Goal: Answer question/provide support: Share knowledge or assist other users

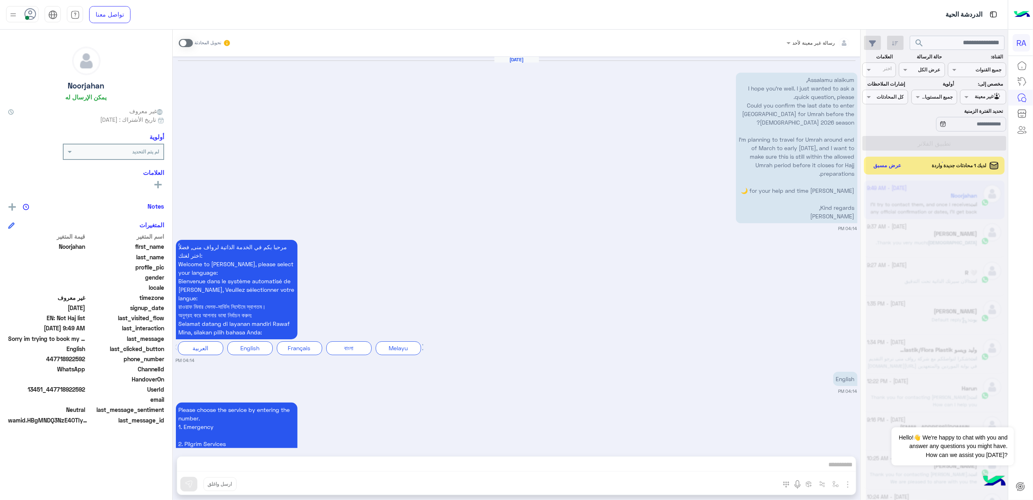
scroll to position [1559, 0]
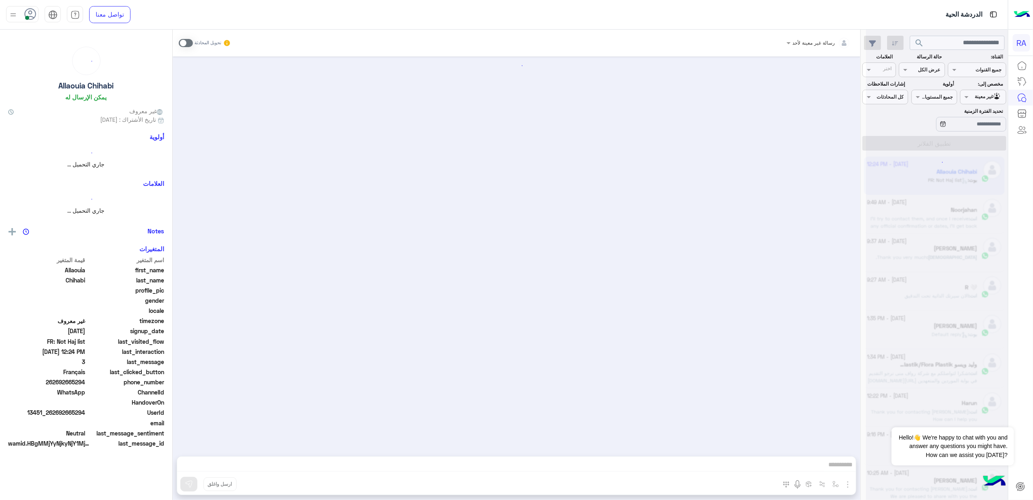
scroll to position [1340, 0]
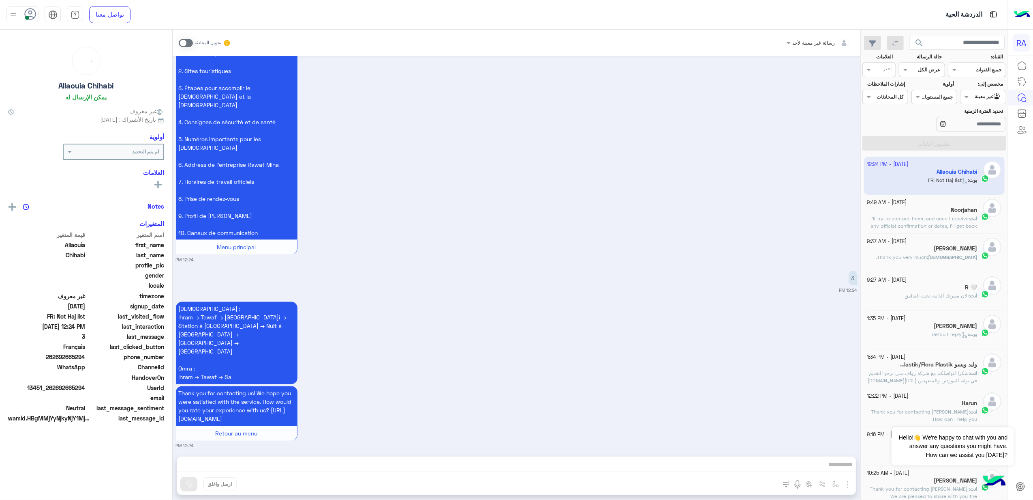
click at [922, 175] on app-inbox-user "[DATE] - 12:24 PM [PERSON_NAME] : FR: Not Haj list" at bounding box center [934, 176] width 141 height 38
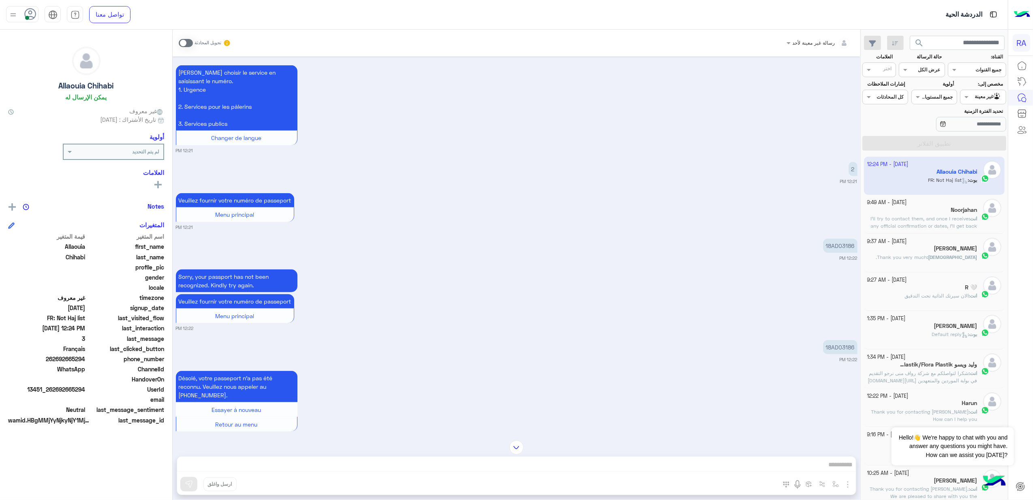
scroll to position [584, 0]
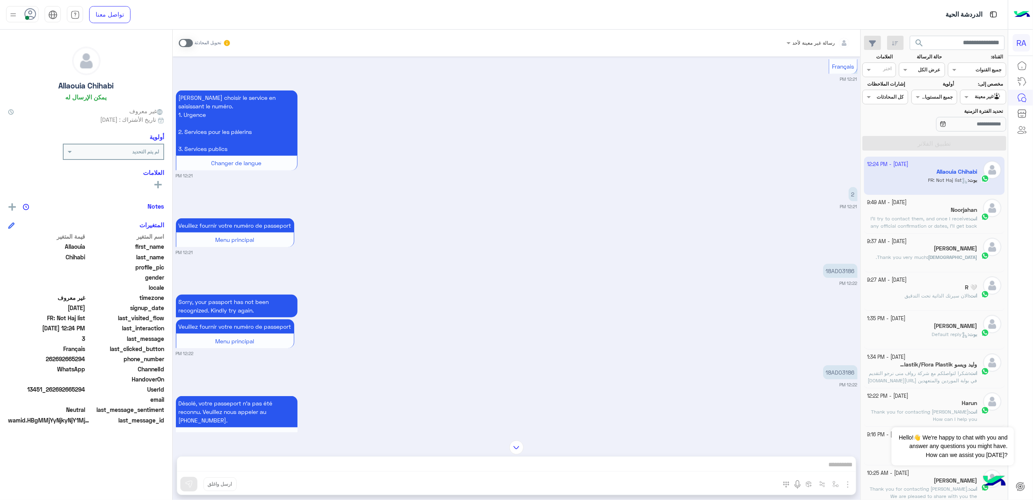
click at [189, 41] on span at bounding box center [186, 43] width 14 height 8
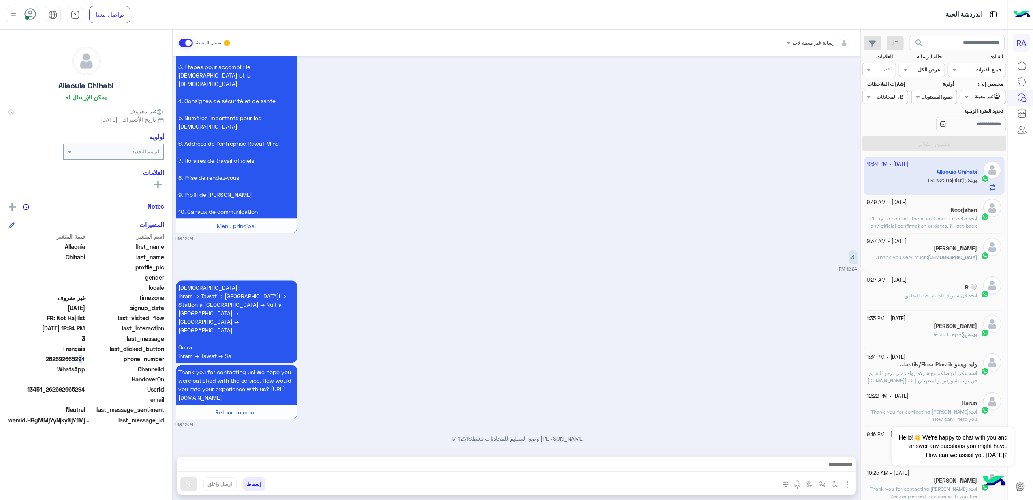
click at [77, 354] on span "262692665294" at bounding box center [46, 358] width 77 height 9
drag, startPoint x: 77, startPoint y: 354, endPoint x: 72, endPoint y: 354, distance: 5.3
click at [72, 354] on span "262692665294" at bounding box center [46, 358] width 77 height 9
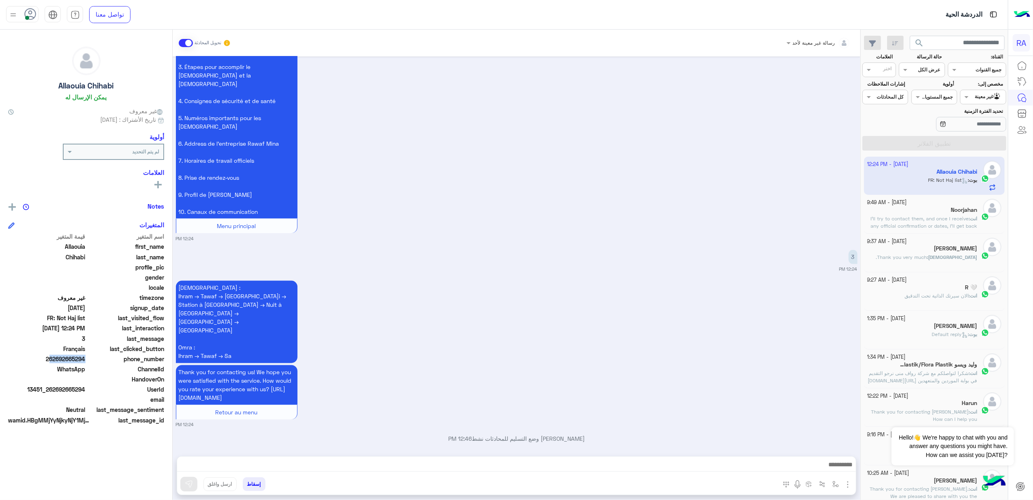
click at [72, 354] on span "262692665294" at bounding box center [46, 358] width 77 height 9
copy span "262692665294"
click at [695, 341] on div "Hajj : Ihram → Tawaf → [GEOGRAPHIC_DATA] → Station à [GEOGRAPHIC_DATA] → Nuit à…" at bounding box center [517, 353] width 682 height 149
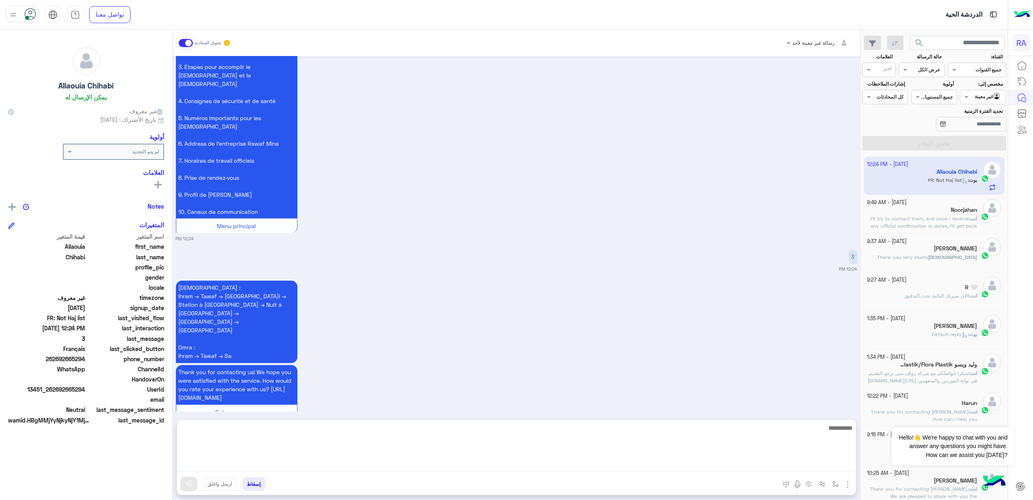
click at [708, 470] on textarea at bounding box center [516, 446] width 679 height 49
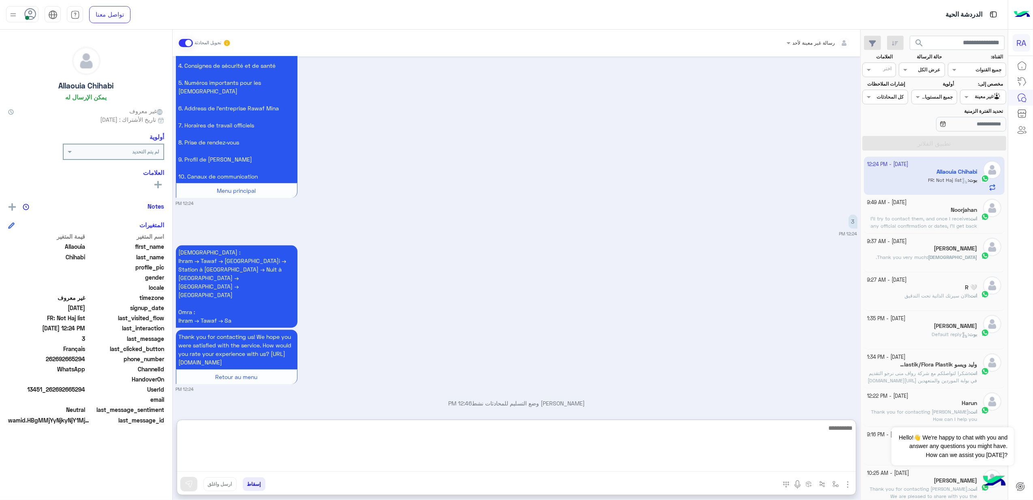
scroll to position [1398, 0]
click at [501, 442] on textarea at bounding box center [516, 446] width 679 height 49
paste textarea "**********"
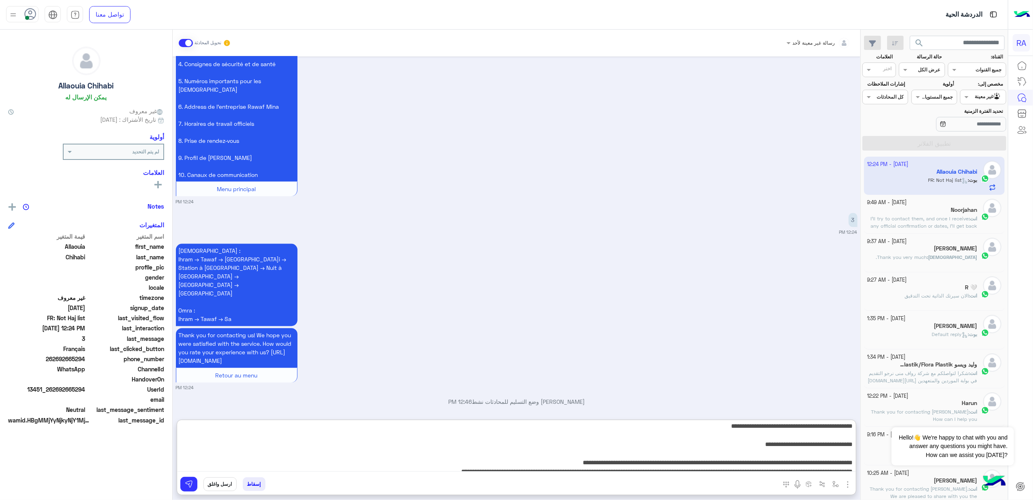
scroll to position [0, 0]
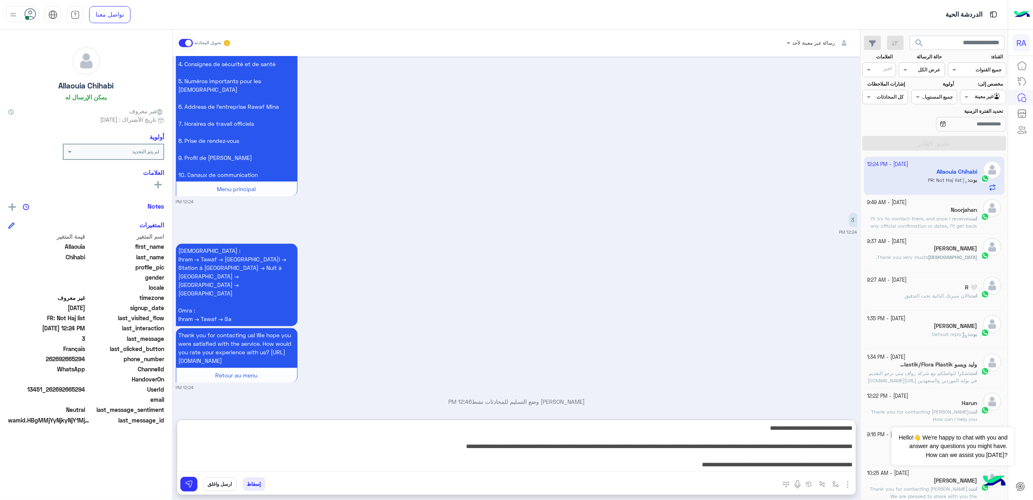
drag, startPoint x: 720, startPoint y: 424, endPoint x: 712, endPoint y: 431, distance: 10.9
click at [711, 431] on textarea at bounding box center [517, 446] width 679 height 49
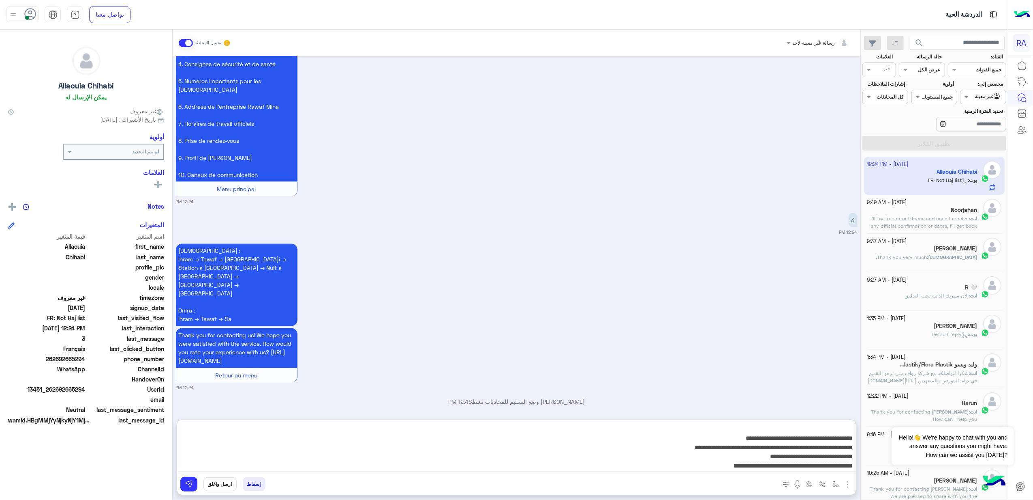
scroll to position [145, 0]
click at [729, 450] on textarea at bounding box center [517, 446] width 679 height 49
click at [672, 436] on textarea at bounding box center [517, 446] width 679 height 49
click at [721, 435] on textarea at bounding box center [517, 446] width 679 height 49
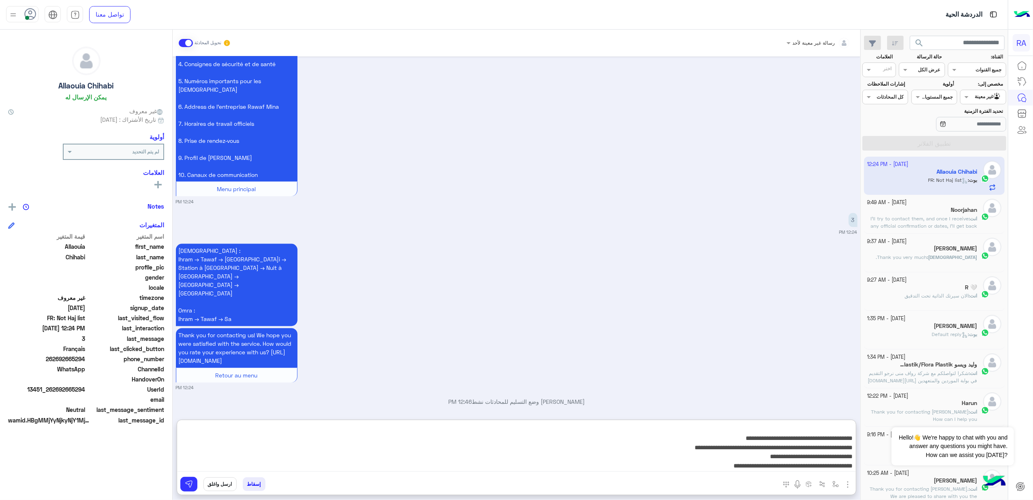
click at [721, 435] on textarea at bounding box center [517, 446] width 679 height 49
click at [800, 449] on textarea at bounding box center [517, 446] width 679 height 49
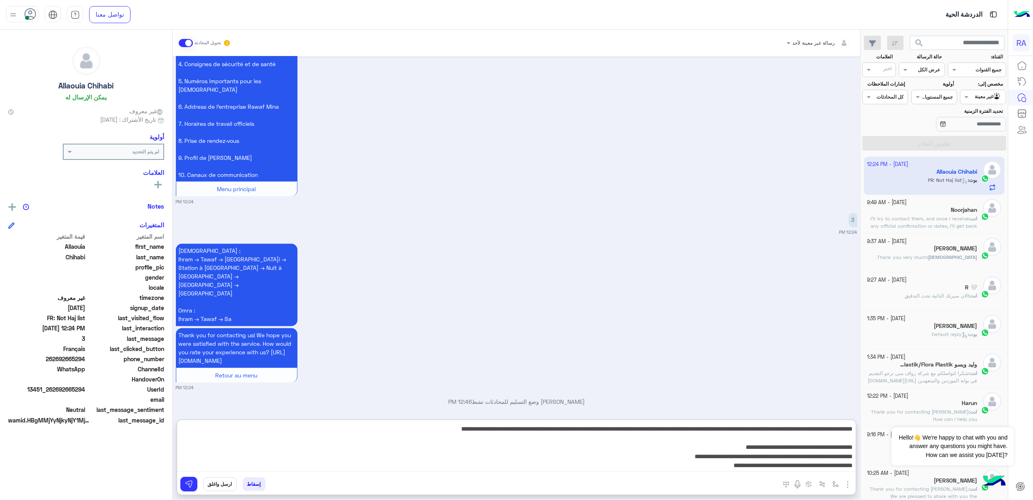
drag, startPoint x: 670, startPoint y: 444, endPoint x: 664, endPoint y: 444, distance: 6.1
click at [664, 444] on textarea at bounding box center [517, 446] width 679 height 49
click at [735, 437] on textarea at bounding box center [517, 446] width 679 height 49
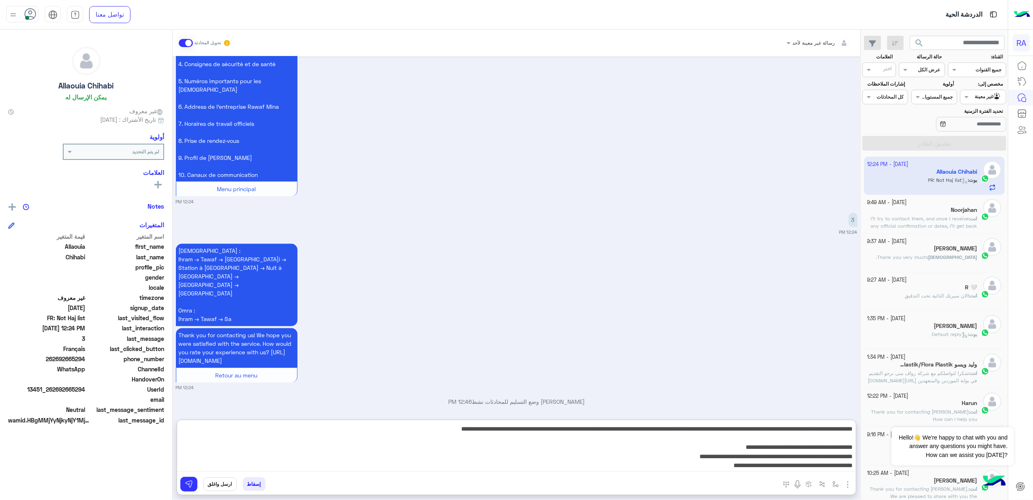
type textarea "**********"
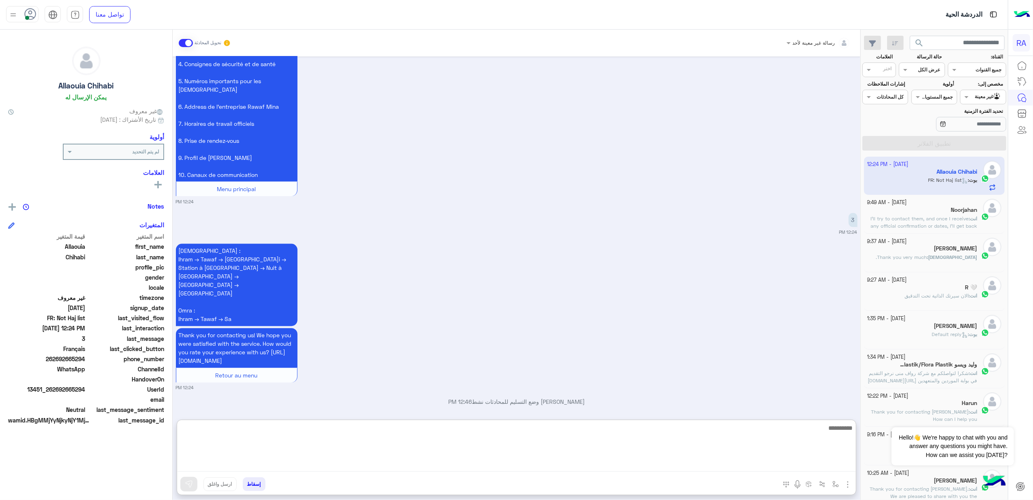
scroll to position [1650, 0]
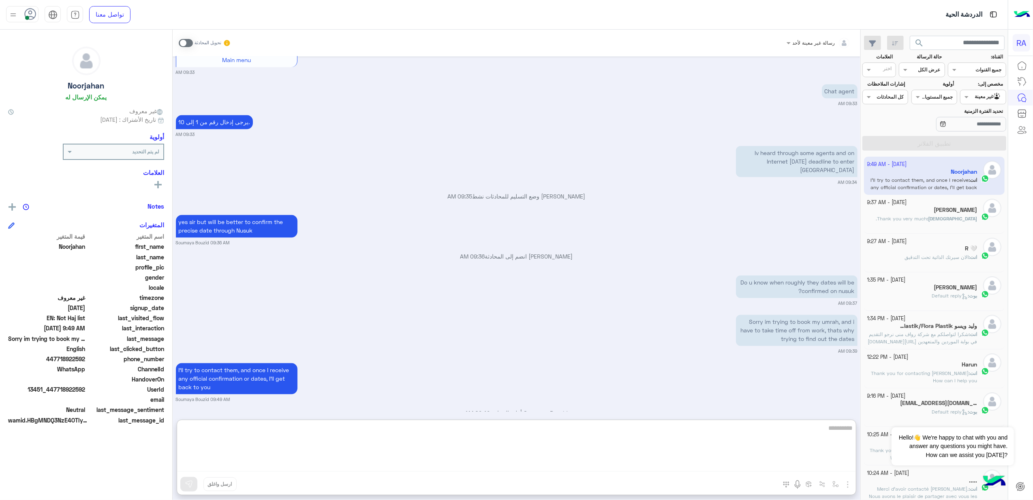
scroll to position [1596, 0]
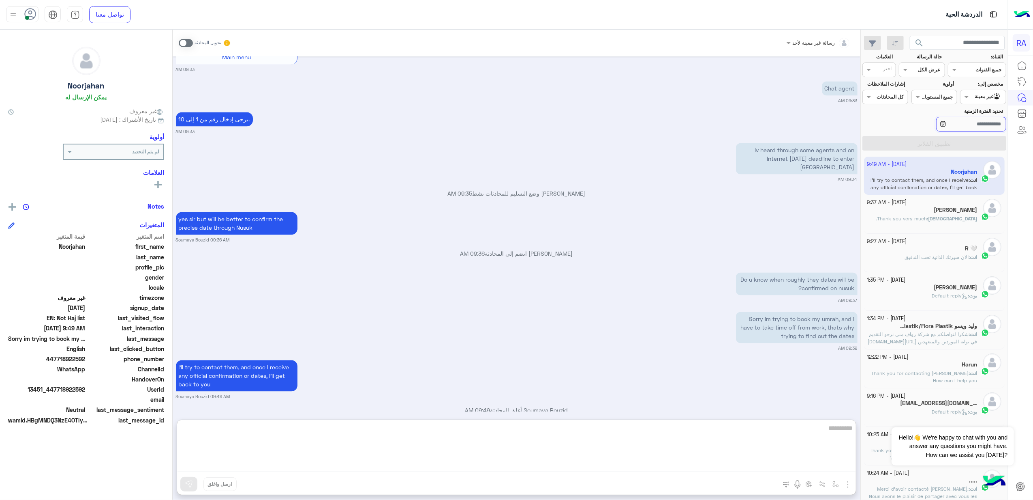
click at [979, 122] on input "تحديد الفترة الزمنية" at bounding box center [972, 124] width 70 height 15
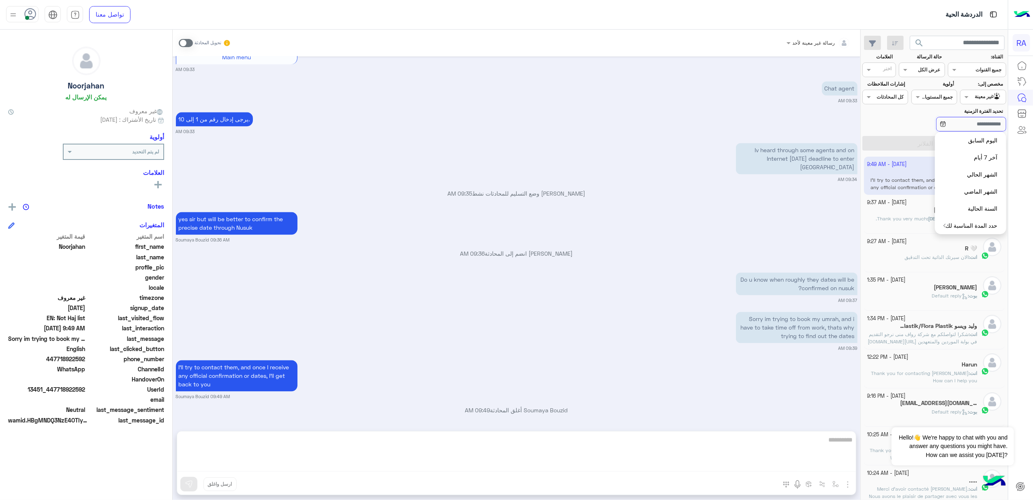
scroll to position [1559, 0]
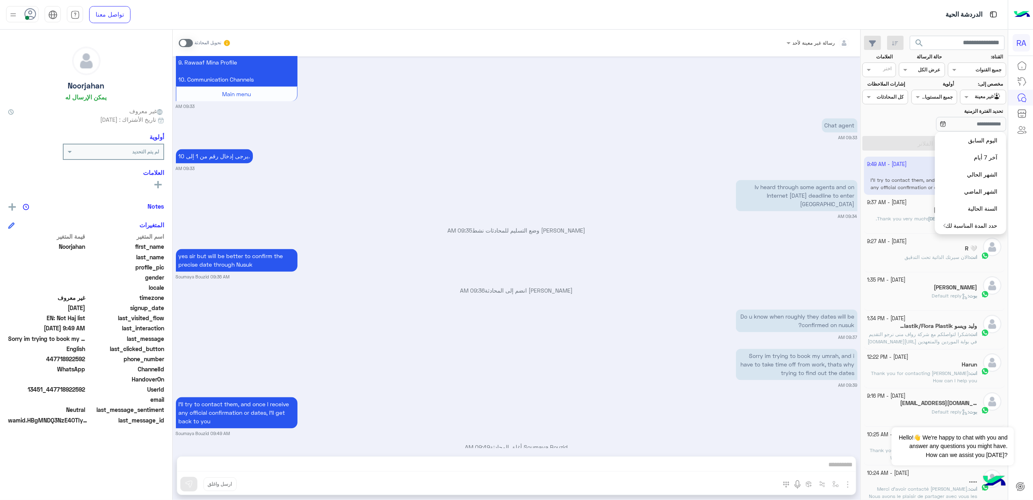
click at [982, 96] on div at bounding box center [983, 96] width 45 height 8
click at [991, 130] on b "غير معينة" at bounding box center [984, 128] width 22 height 7
click at [985, 91] on div "Agent Filter غير معينة" at bounding box center [984, 97] width 46 height 15
click at [978, 146] on b "الوارد لديك" at bounding box center [982, 144] width 26 height 7
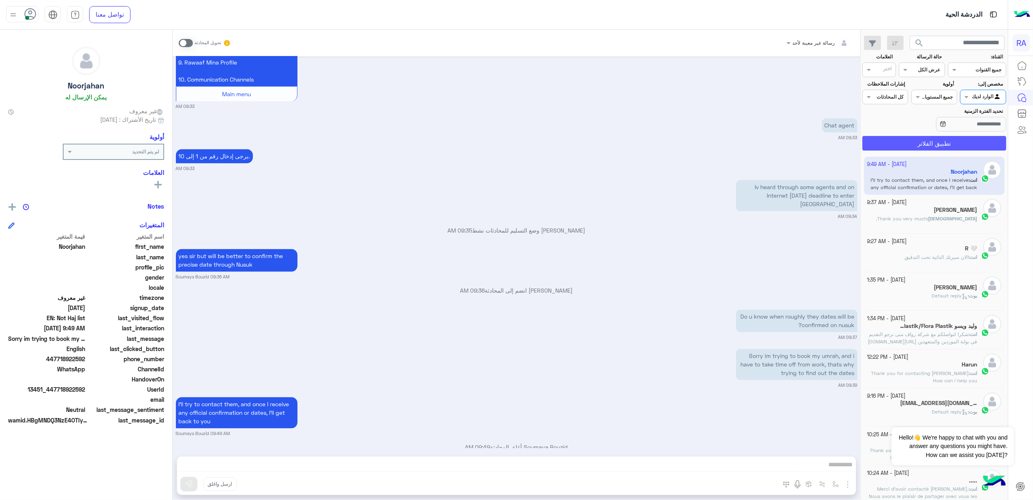
click at [972, 146] on button "تطبيق الفلاتر" at bounding box center [935, 143] width 144 height 15
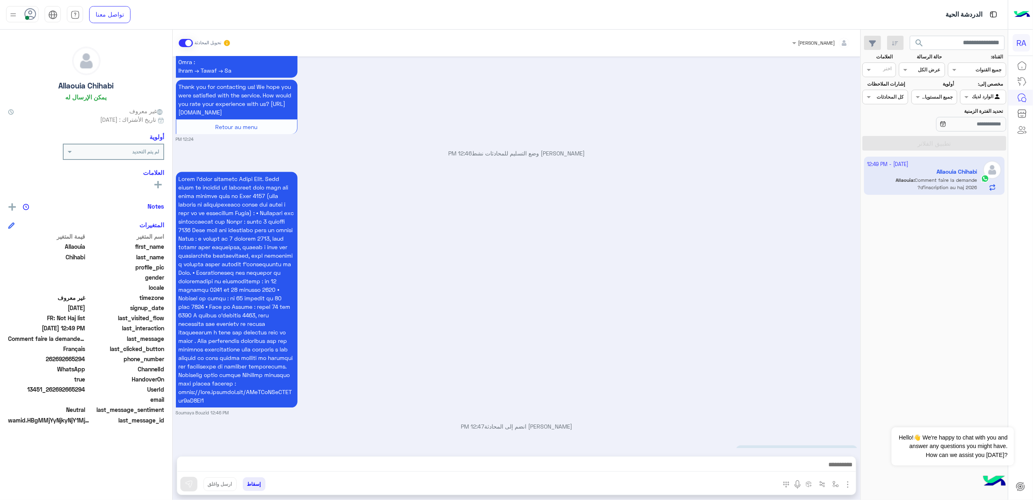
scroll to position [1674, 0]
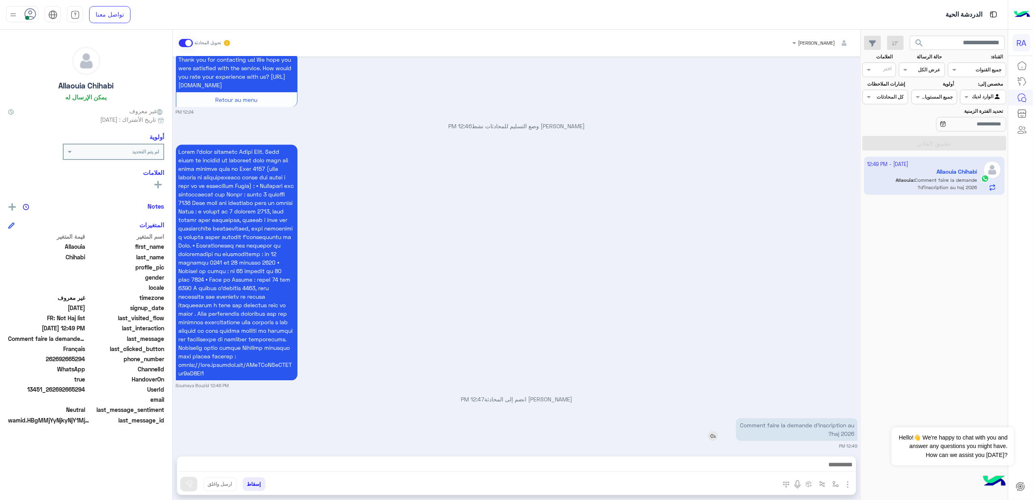
click at [803, 418] on p "Comment faire la demande d'inscription au haj 2026?" at bounding box center [797, 429] width 122 height 23
copy app-msgs-text
click at [816, 467] on textarea at bounding box center [517, 465] width 679 height 12
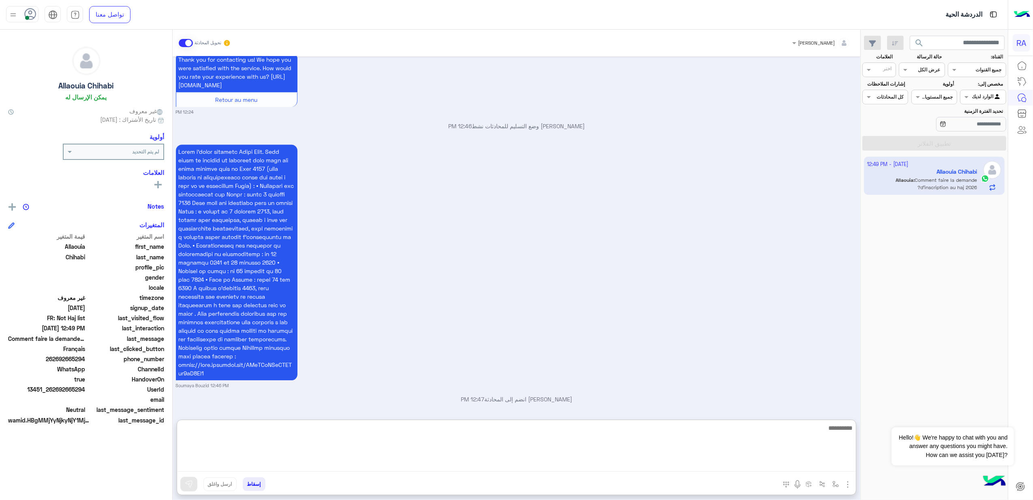
paste textarea "**********"
drag, startPoint x: 624, startPoint y: 438, endPoint x: 611, endPoint y: 437, distance: 13.0
click at [611, 437] on textarea "**********" at bounding box center [517, 446] width 679 height 49
drag, startPoint x: 630, startPoint y: 432, endPoint x: 597, endPoint y: 435, distance: 33.0
click at [597, 435] on textarea "**********" at bounding box center [517, 446] width 679 height 49
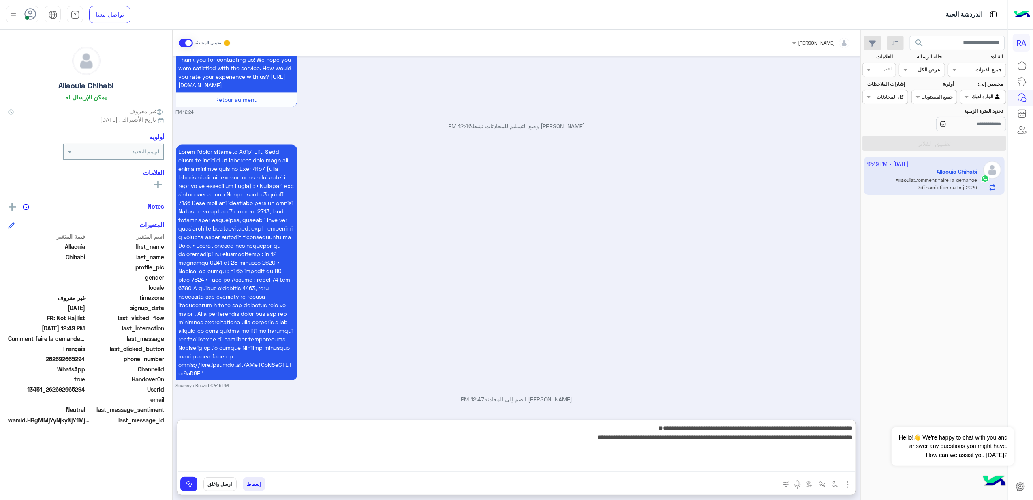
drag, startPoint x: 572, startPoint y: 447, endPoint x: 540, endPoint y: 447, distance: 31.6
click at [540, 447] on textarea "**********" at bounding box center [517, 446] width 679 height 49
click at [820, 427] on textarea "**********" at bounding box center [517, 446] width 679 height 49
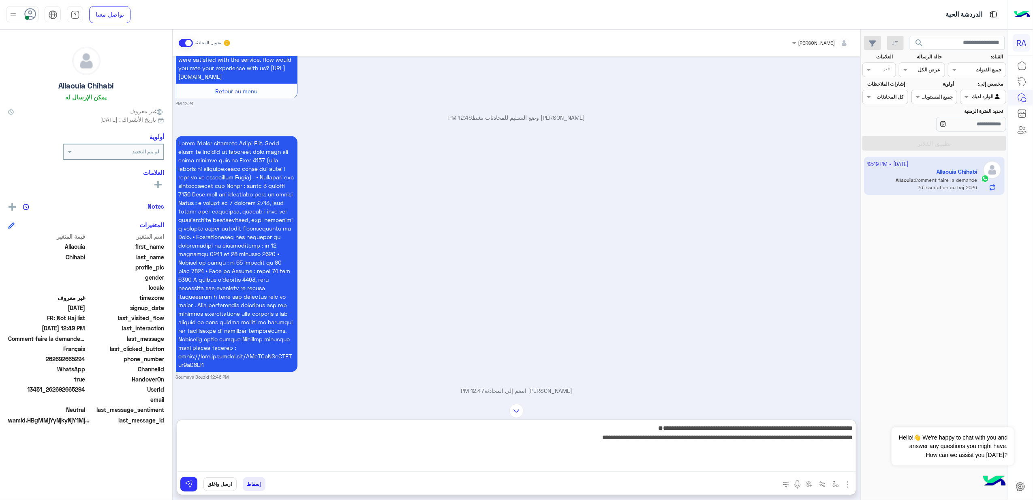
scroll to position [1711, 0]
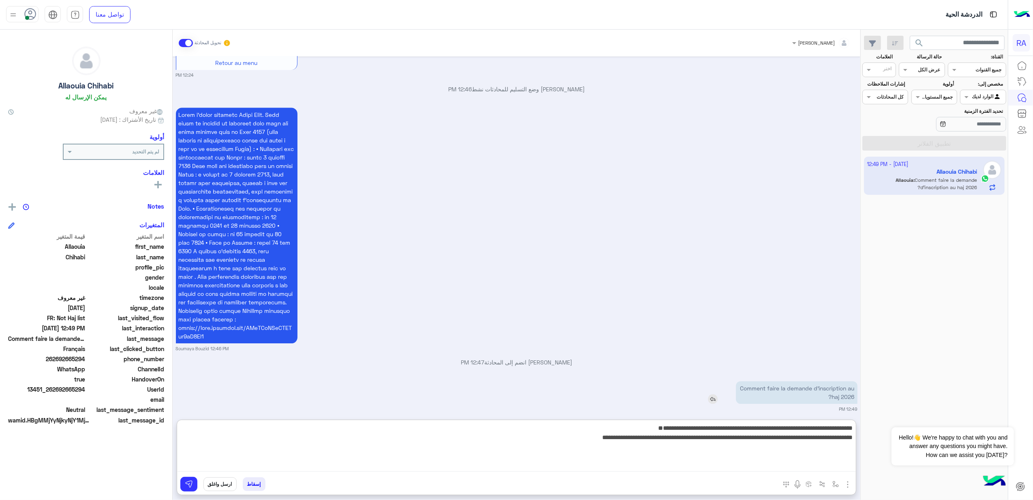
click at [709, 394] on img at bounding box center [713, 399] width 10 height 10
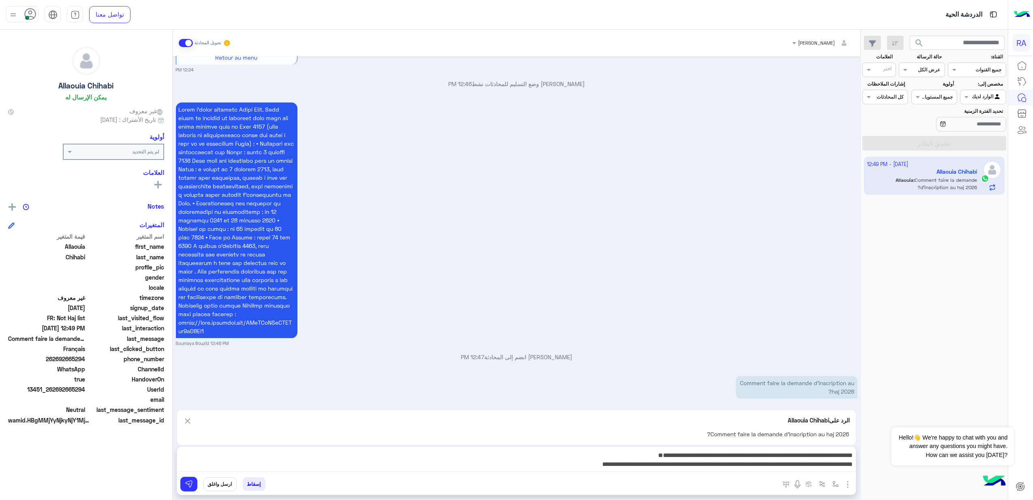
scroll to position [1712, 0]
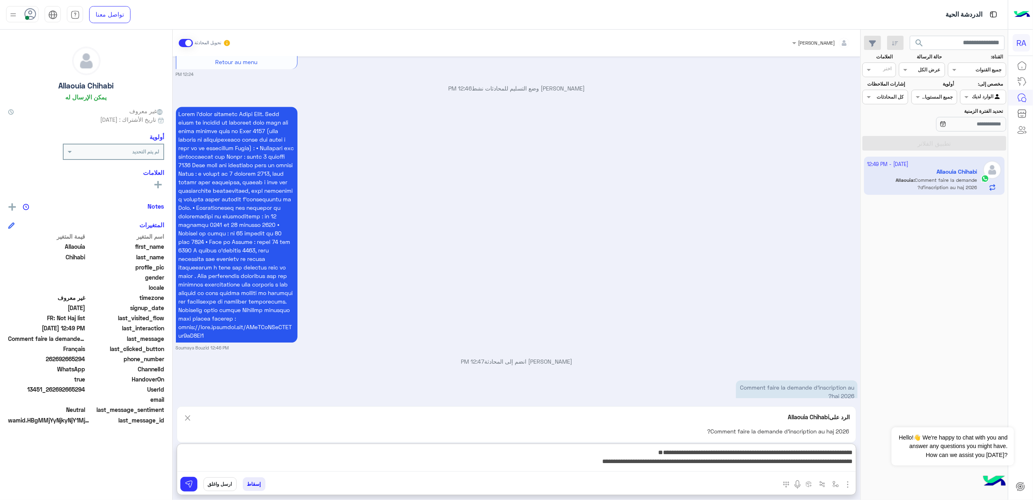
click at [727, 465] on textarea "**********" at bounding box center [517, 459] width 679 height 25
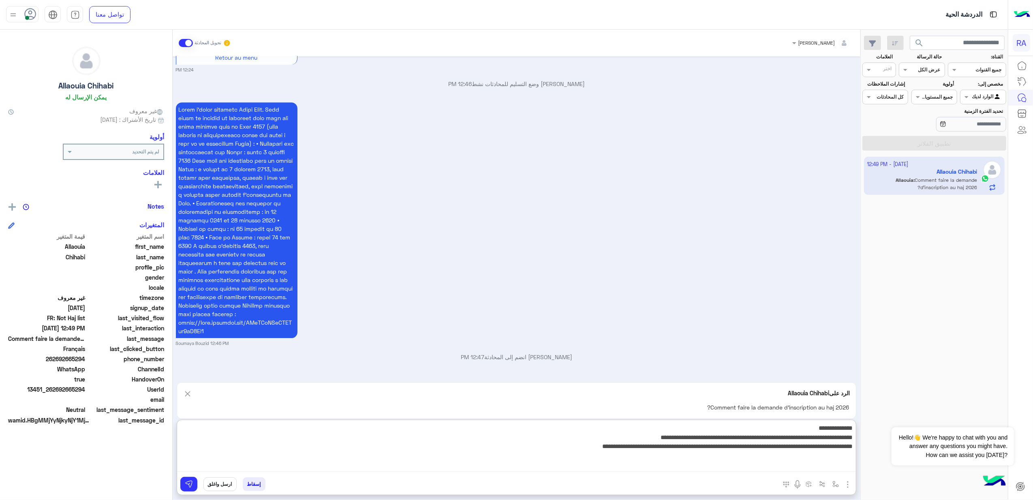
type textarea "**********"
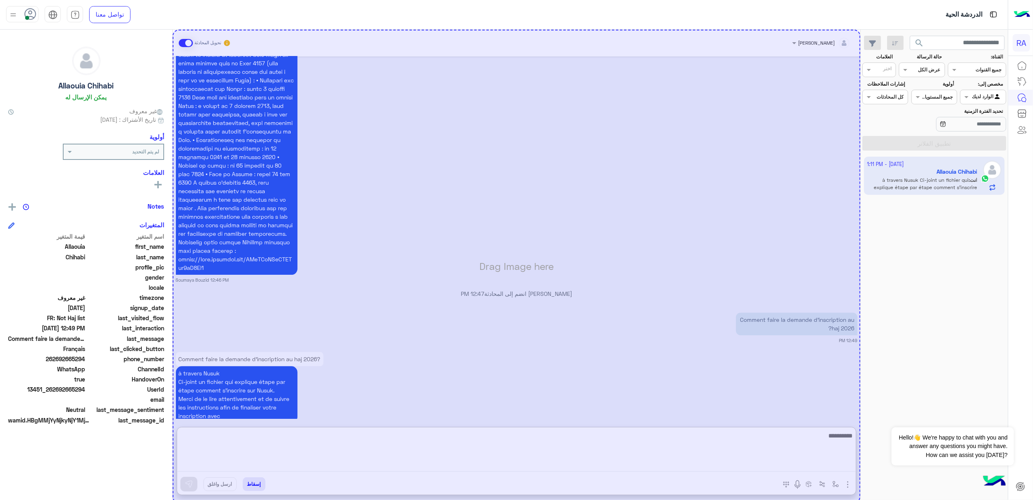
scroll to position [1799, 0]
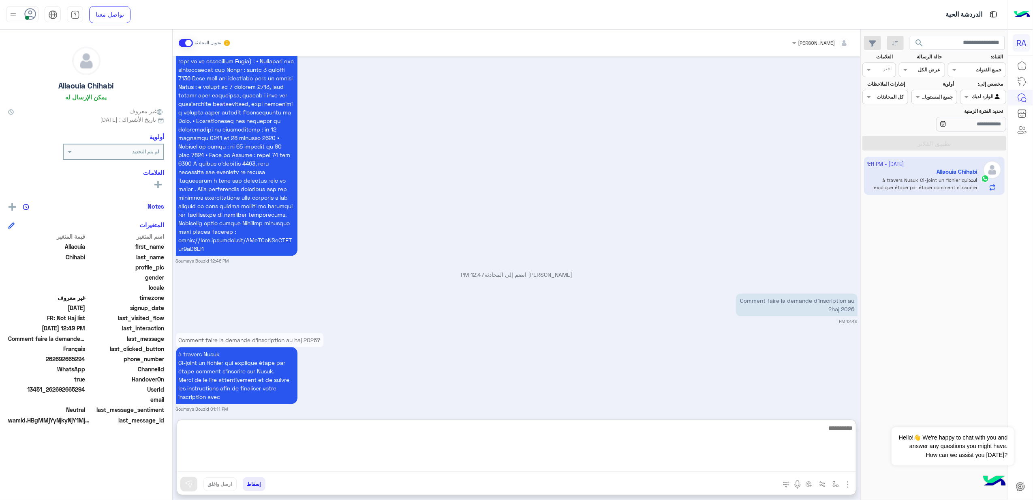
click at [255, 479] on button "إسقاط" at bounding box center [254, 484] width 23 height 14
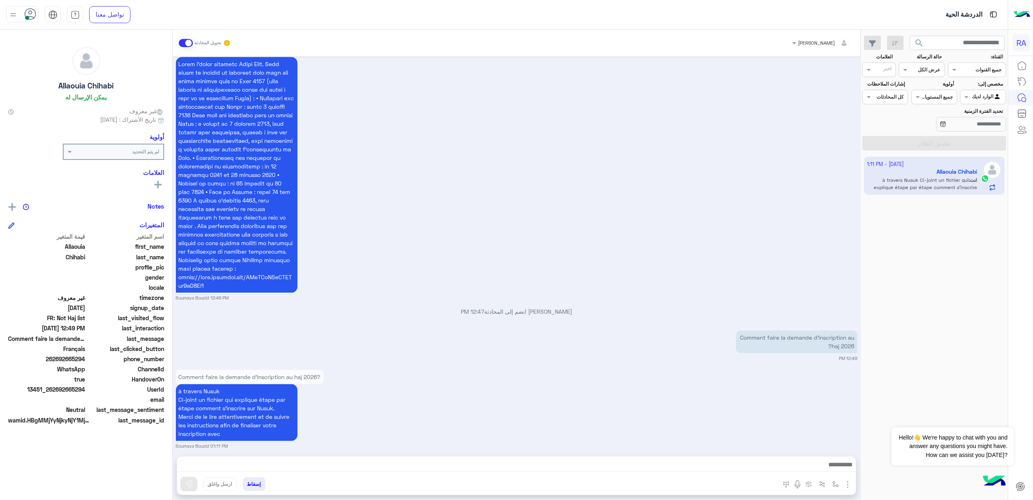
scroll to position [1783, 0]
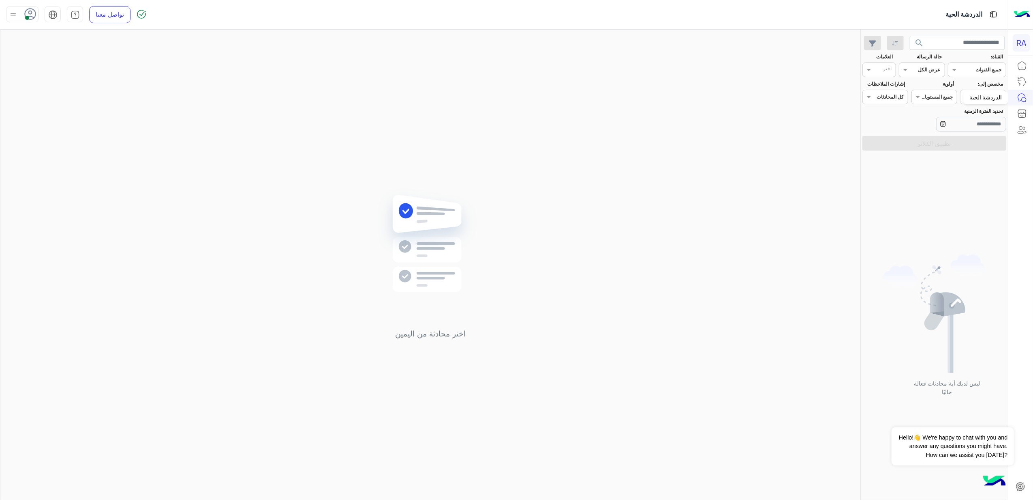
click at [997, 96] on div "الدردشة الحية" at bounding box center [986, 97] width 45 height 13
click at [969, 88] on label "مخصص إلى:" at bounding box center [983, 83] width 42 height 7
click at [971, 98] on div at bounding box center [983, 96] width 45 height 8
click at [980, 131] on b "غير معينة" at bounding box center [984, 128] width 22 height 7
click at [956, 143] on button "تطبيق الفلاتر" at bounding box center [935, 143] width 144 height 15
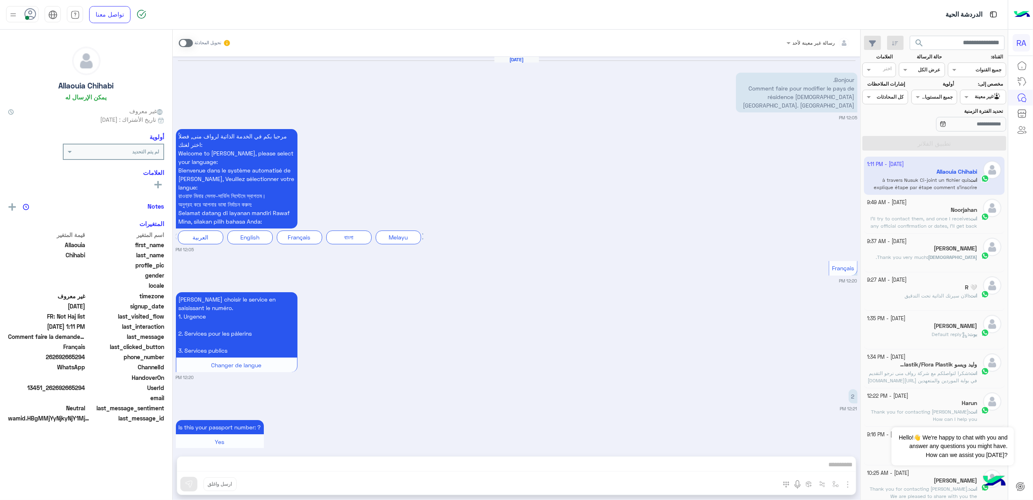
scroll to position [1783, 0]
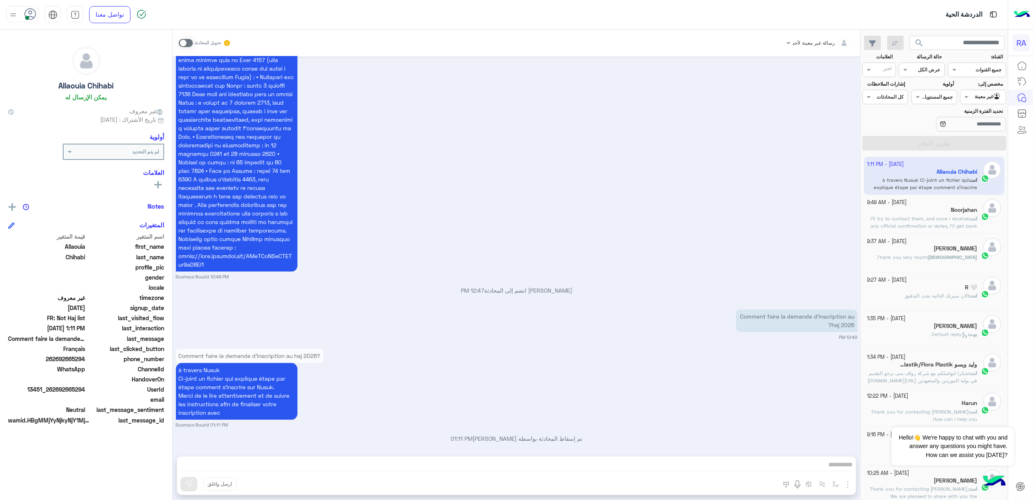
click at [184, 43] on span at bounding box center [186, 43] width 14 height 8
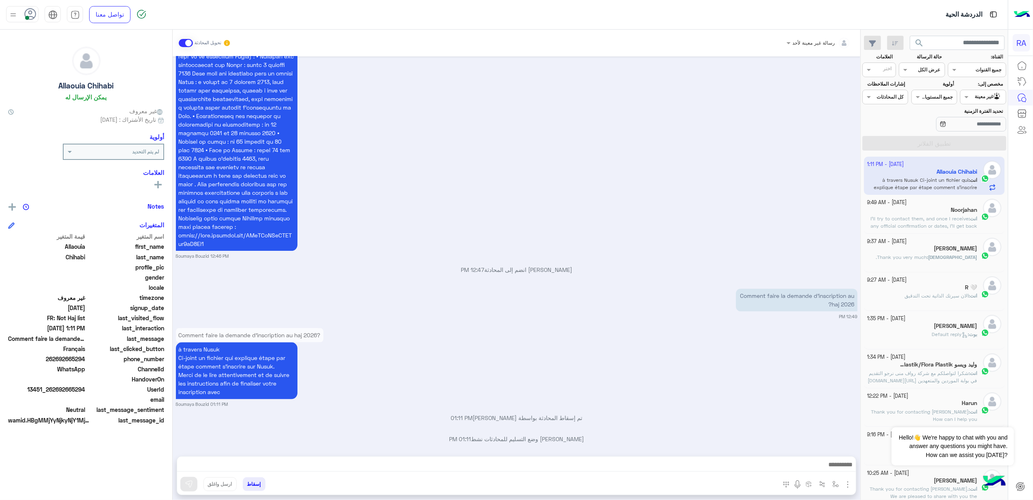
click at [850, 486] on img "button" at bounding box center [848, 484] width 10 height 10
click at [839, 448] on button "المرفقات" at bounding box center [831, 450] width 44 height 16
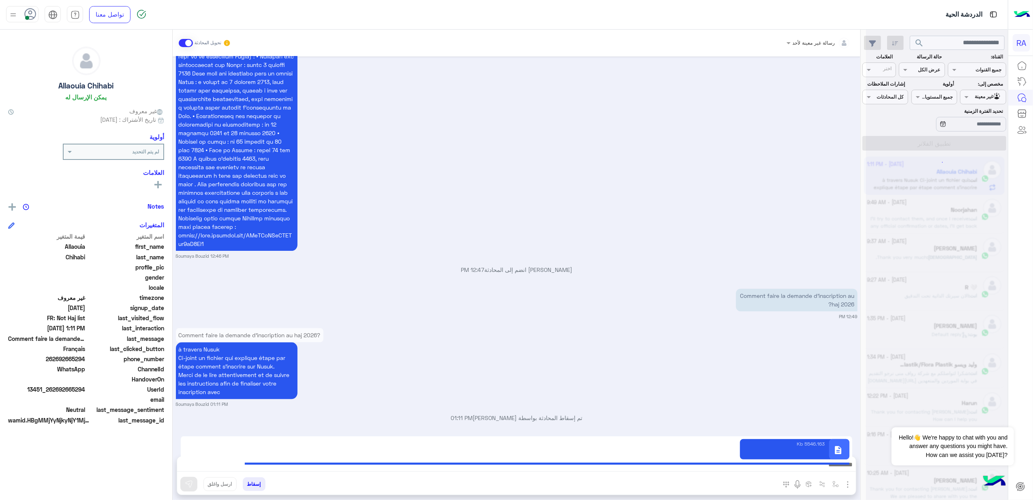
click at [563, 459] on div "description 5546.163 Kb" at bounding box center [517, 449] width 672 height 26
click at [737, 450] on div "description 5546.163 Kb" at bounding box center [517, 449] width 672 height 26
type textarea "**********"
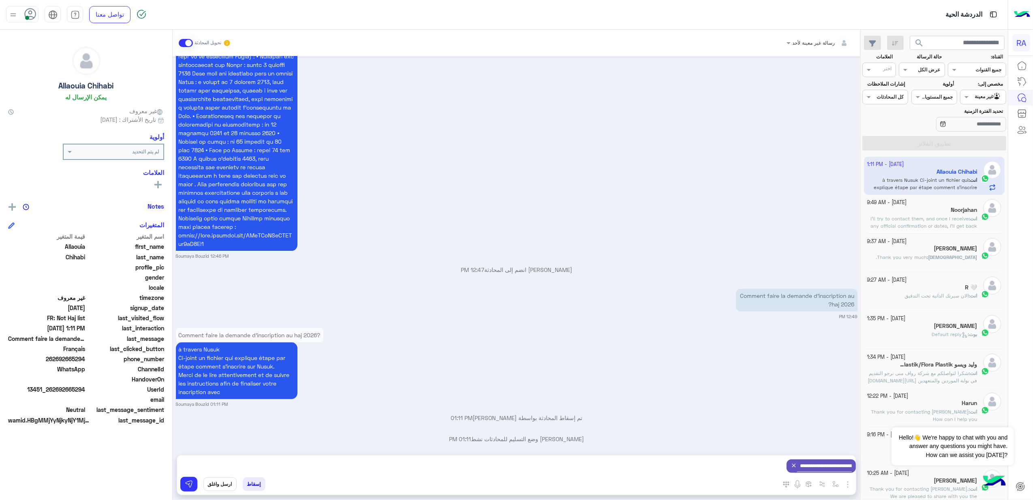
click at [713, 458] on div "**********" at bounding box center [516, 465] width 679 height 21
click at [187, 477] on button at bounding box center [188, 483] width 17 height 15
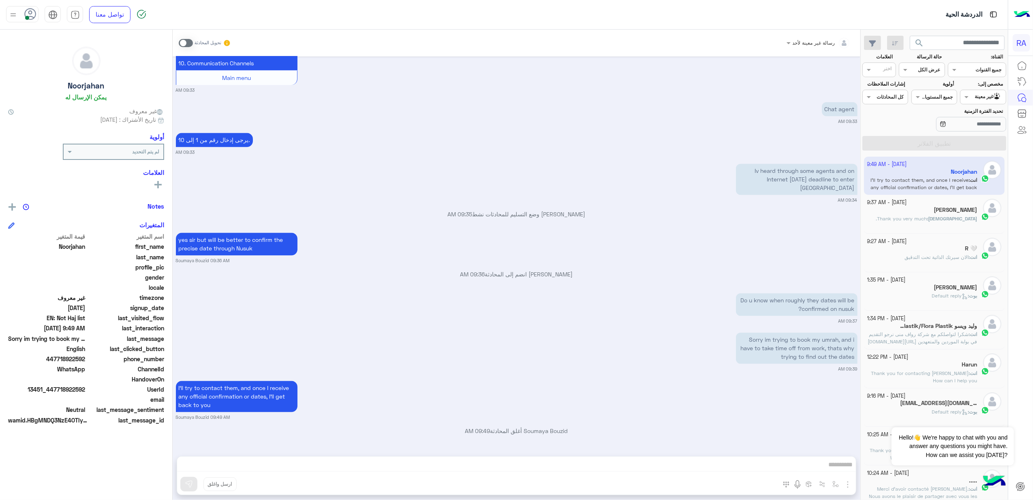
scroll to position [1559, 0]
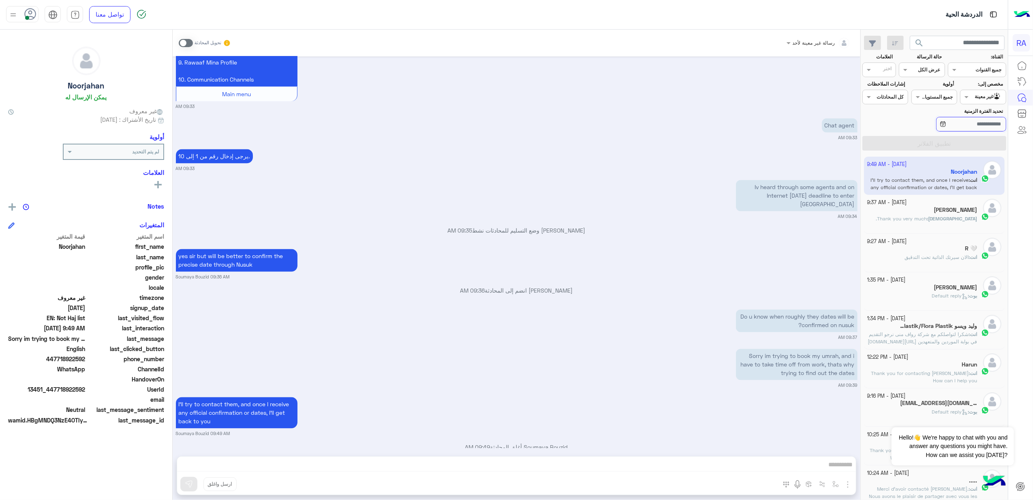
click at [964, 125] on input "تحديد الفترة الزمنية" at bounding box center [972, 124] width 70 height 15
click at [988, 100] on div "غير معينة" at bounding box center [989, 97] width 27 height 8
click at [991, 131] on div "غير معينة" at bounding box center [984, 129] width 46 height 16
click at [972, 108] on label "تحديد الفترة الزمنية" at bounding box center [958, 110] width 91 height 7
click at [972, 117] on input "تحديد الفترة الزمنية" at bounding box center [972, 124] width 70 height 15
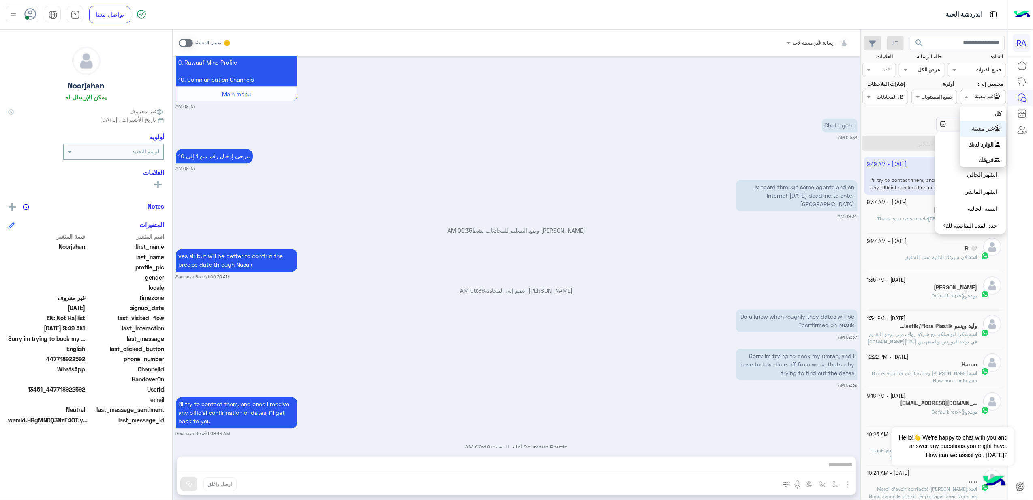
click at [973, 98] on div at bounding box center [983, 96] width 45 height 8
click at [982, 141] on b "الوارد لديك" at bounding box center [982, 144] width 26 height 7
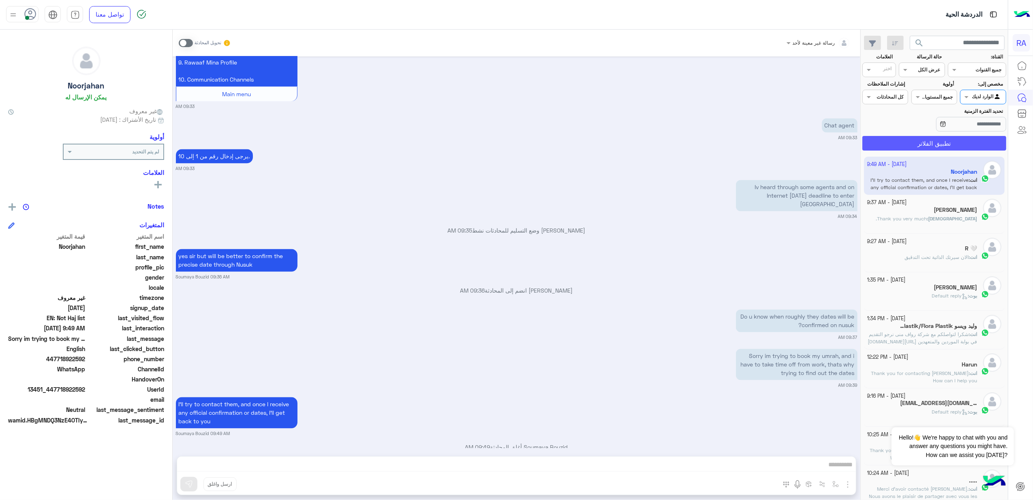
click at [976, 140] on button "تطبيق الفلاتر" at bounding box center [935, 143] width 144 height 15
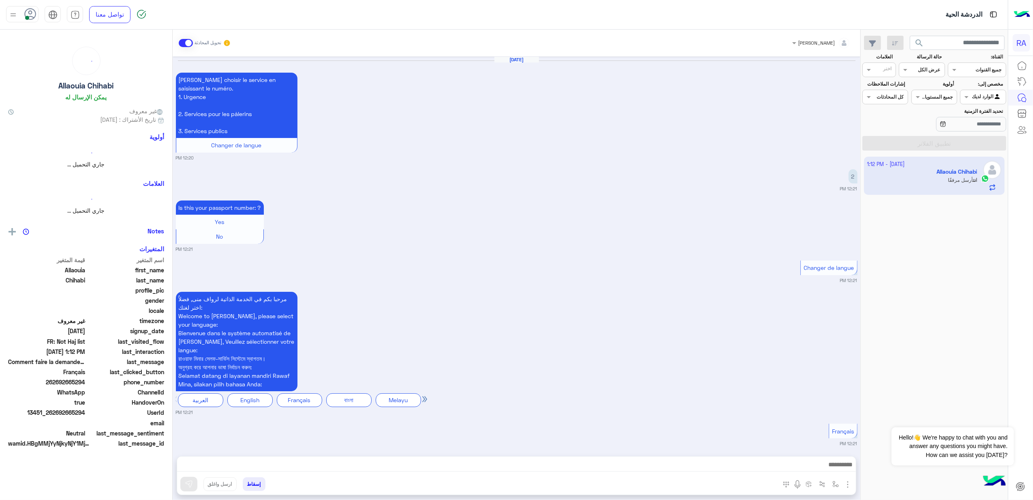
scroll to position [1649, 0]
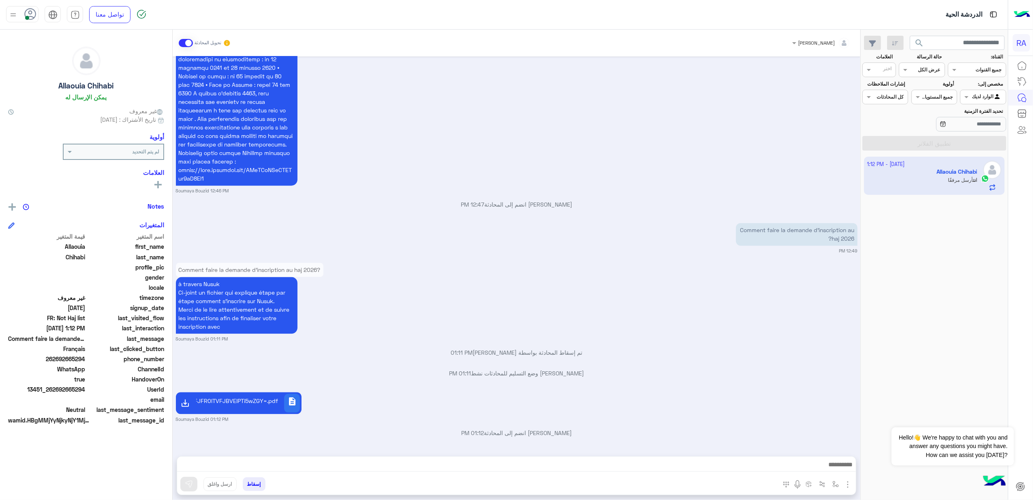
click at [184, 45] on span at bounding box center [186, 43] width 14 height 8
